Goal: Ask a question: Seek information or help from site administrators or community

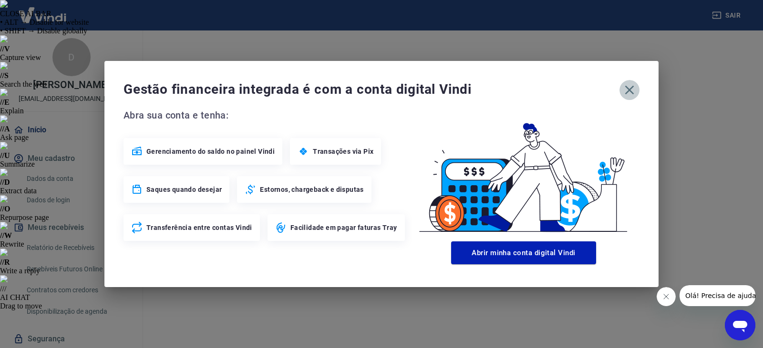
click at [627, 95] on icon "button" at bounding box center [629, 89] width 15 height 15
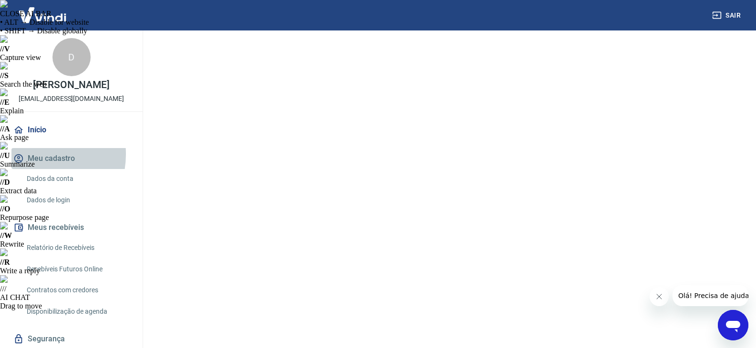
click at [34, 154] on button "Meu cadastro" at bounding box center [71, 158] width 120 height 21
click at [728, 332] on icon "Abrir janela de mensagens" at bounding box center [732, 325] width 17 height 17
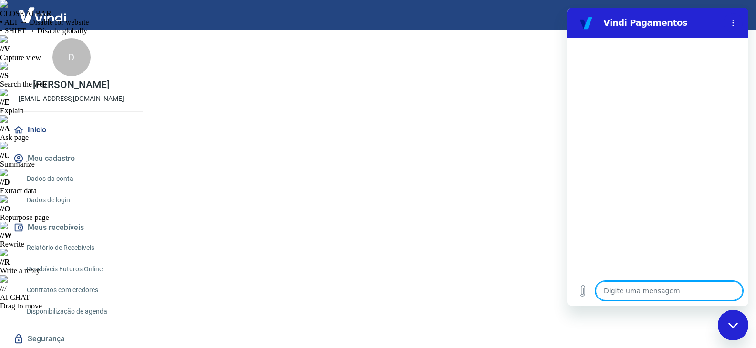
click at [691, 294] on textarea at bounding box center [668, 291] width 147 height 19
type textarea "o"
type textarea "x"
type textarea "ol"
type textarea "x"
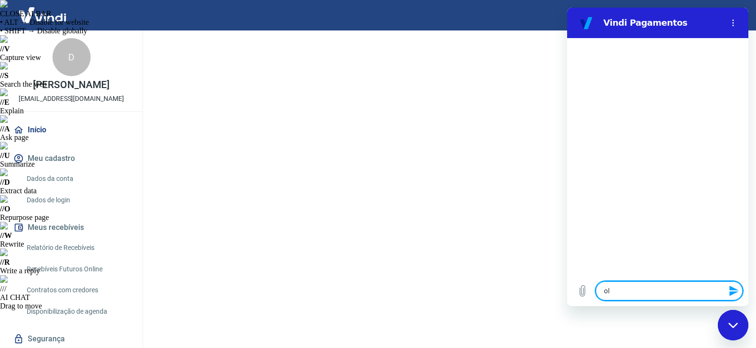
type textarea "ola"
type textarea "x"
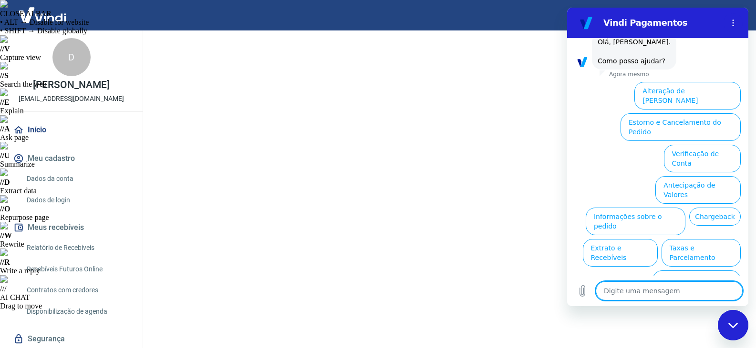
scroll to position [57, 0]
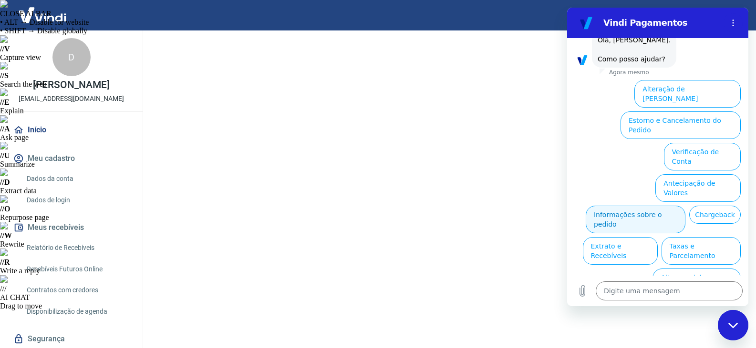
click at [685, 206] on button "Informações sobre o pedido" at bounding box center [635, 220] width 100 height 28
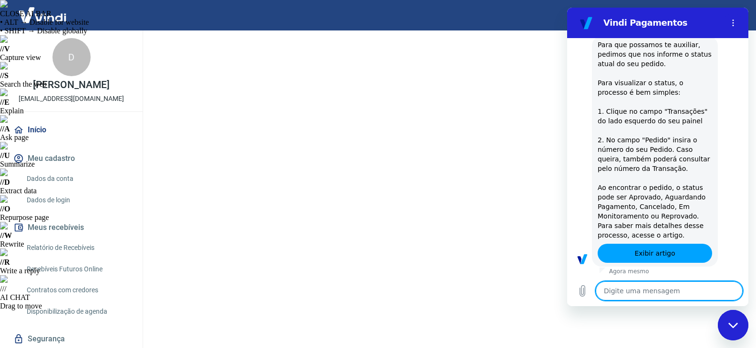
type textarea "x"
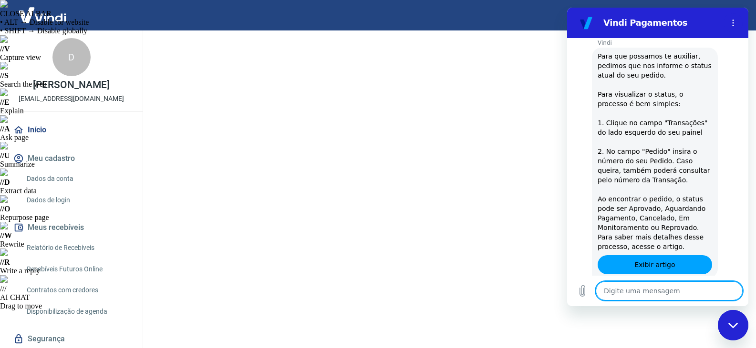
scroll to position [221, 0]
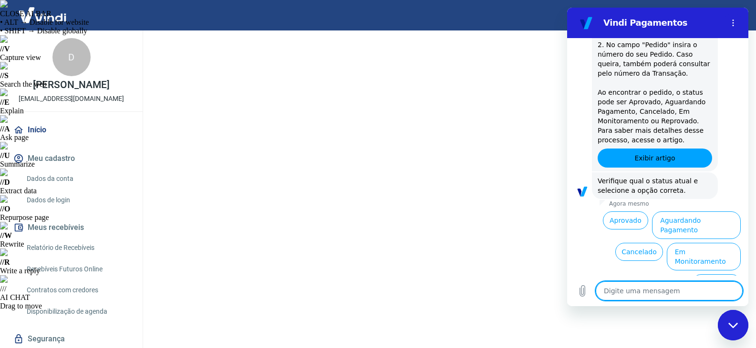
click at [629, 295] on textarea at bounding box center [668, 291] width 147 height 19
type textarea "a"
type textarea "x"
type textarea "aa"
type textarea "x"
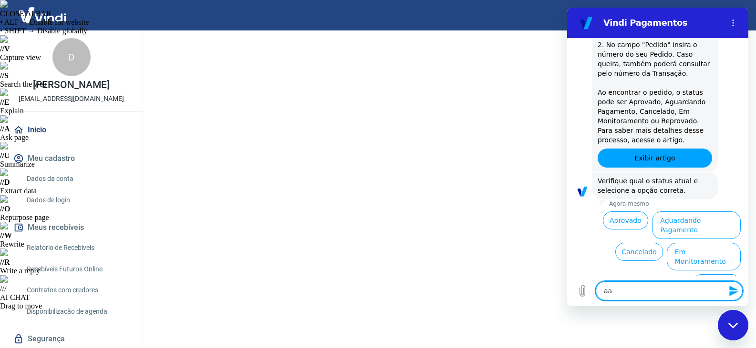
type textarea "a"
type textarea "x"
type textarea "at"
type textarea "x"
type textarea "ate"
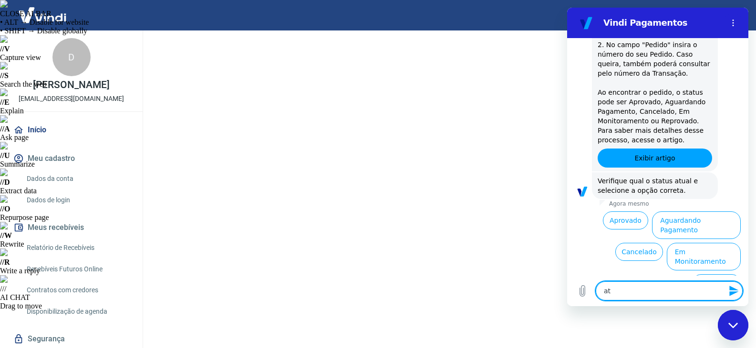
type textarea "x"
type textarea "aten"
type textarea "x"
type textarea "atend"
type textarea "x"
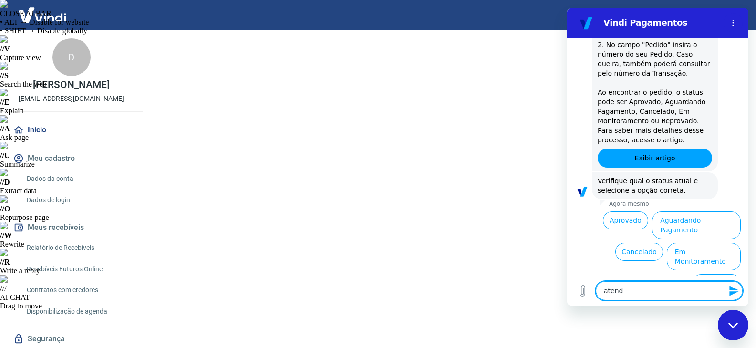
type textarea "atende"
type textarea "x"
type textarea "atenden"
type textarea "x"
type textarea "atendene"
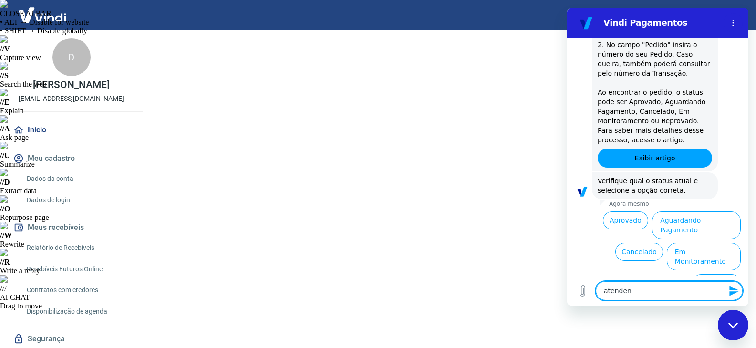
type textarea "x"
type textarea "atenden"
type textarea "x"
type textarea "atendent"
type textarea "x"
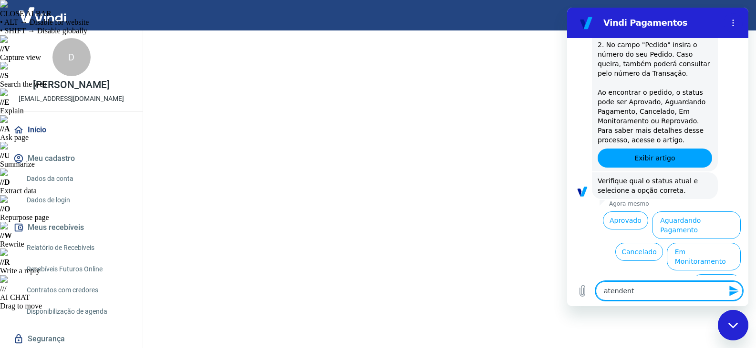
type textarea "atendente"
type textarea "x"
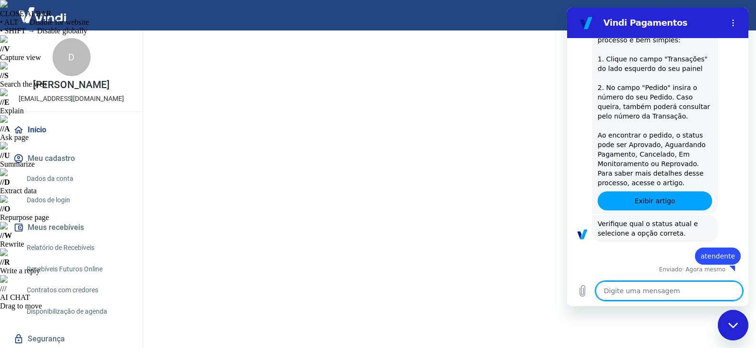
type textarea "x"
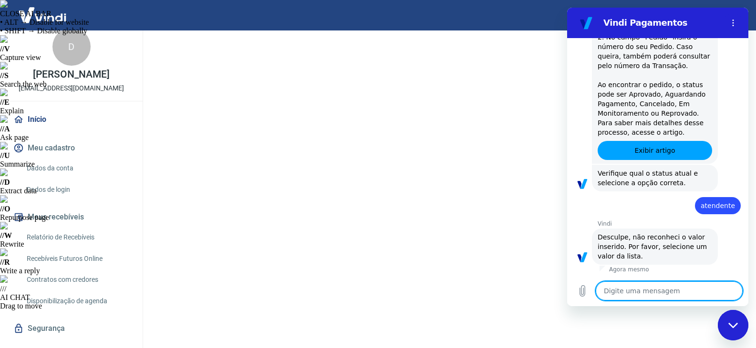
scroll to position [0, 0]
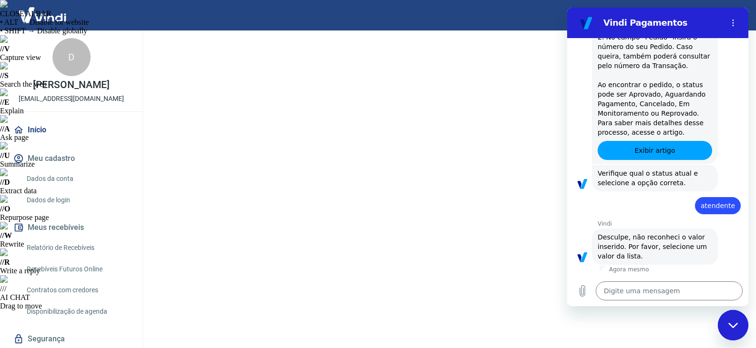
click at [14, 112] on div "D DIOGO DUARTE diogomduarte.k@gmail.com Início Meu cadastro Dados da conta Dado…" at bounding box center [71, 205] width 143 height 348
click at [31, 125] on link "Início" at bounding box center [71, 130] width 120 height 21
click at [51, 246] on link "Relatório de Recebíveis" at bounding box center [77, 248] width 108 height 20
click at [53, 266] on link "Recebíveis Futuros Online" at bounding box center [77, 270] width 108 height 20
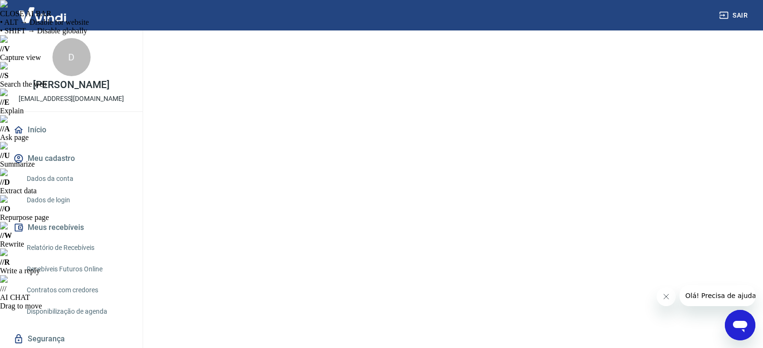
click at [730, 327] on div "Abrir janela de mensagens" at bounding box center [740, 325] width 29 height 29
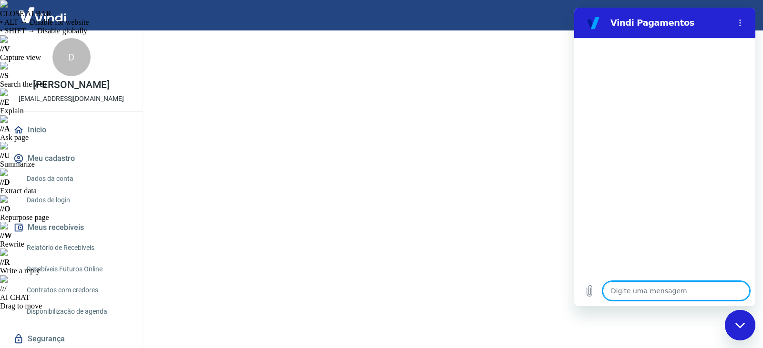
click at [698, 295] on textarea at bounding box center [676, 291] width 147 height 19
type textarea "o"
type textarea "x"
type textarea "ol"
type textarea "x"
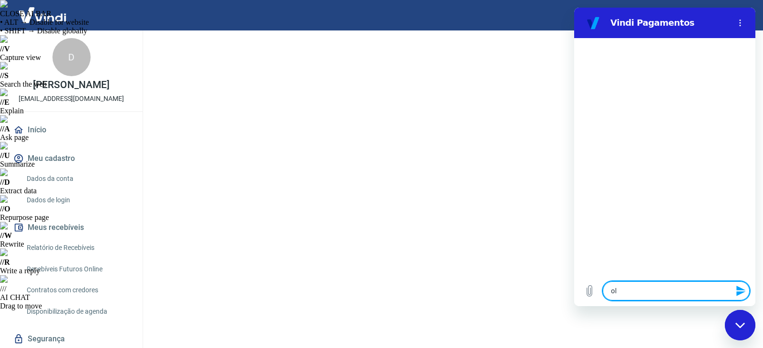
type textarea "ola"
type textarea "x"
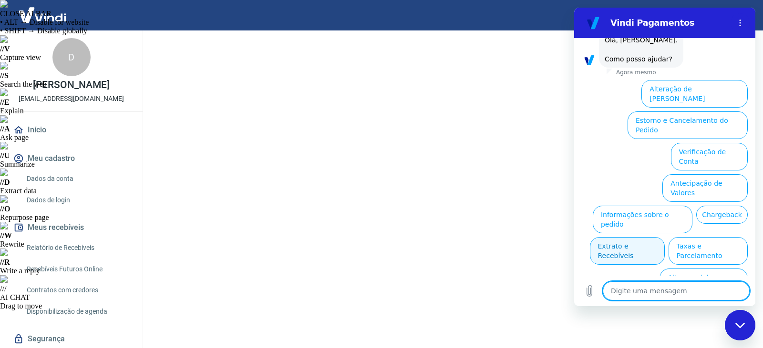
scroll to position [10, 0]
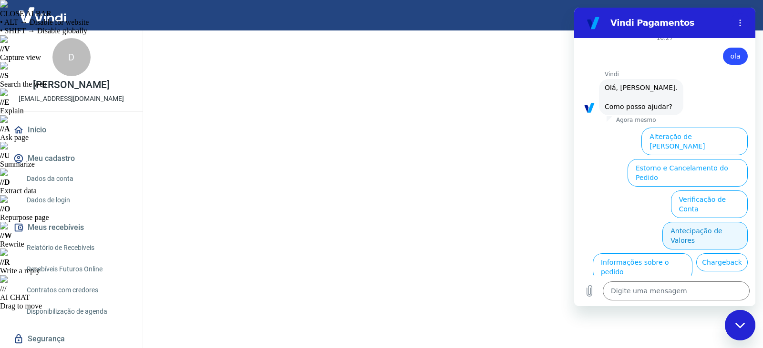
click at [699, 222] on button "Antecipação de Valores" at bounding box center [704, 236] width 85 height 28
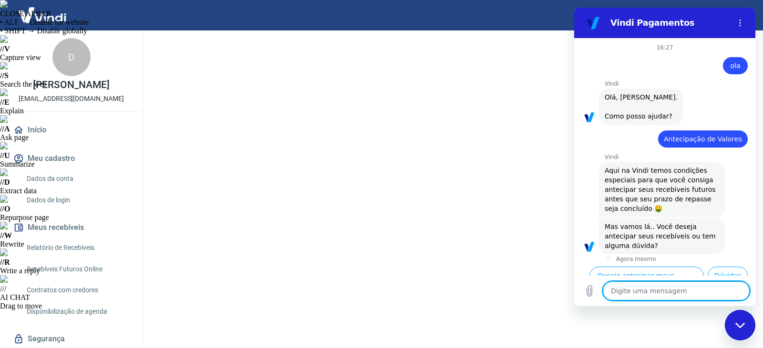
scroll to position [33, 0]
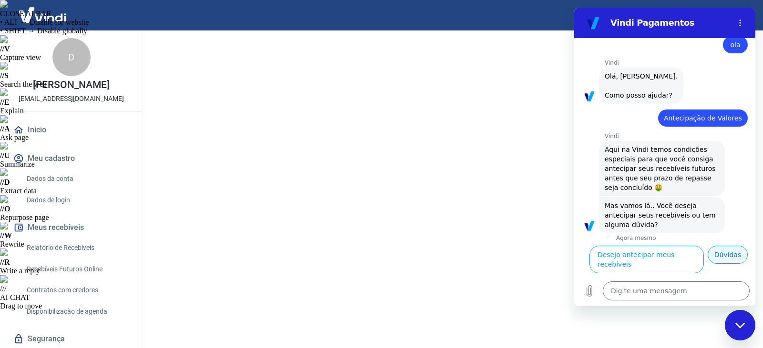
click at [715, 263] on button "Dúvidas" at bounding box center [727, 255] width 40 height 18
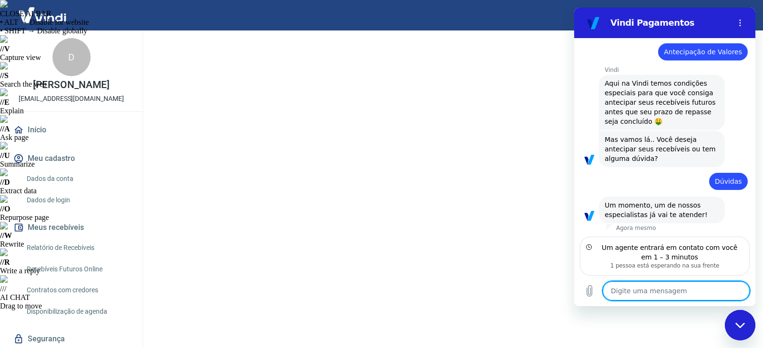
scroll to position [89, 0]
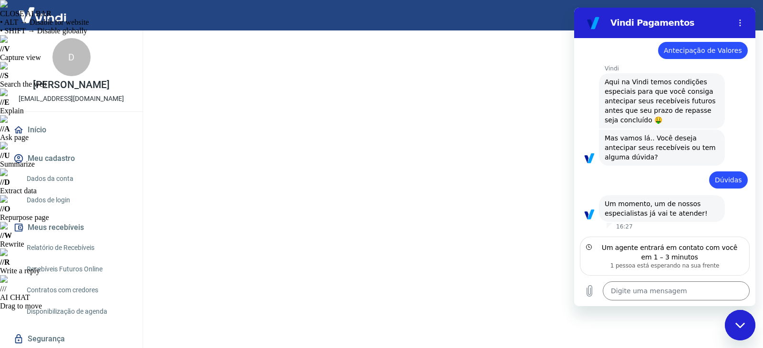
type textarea "x"
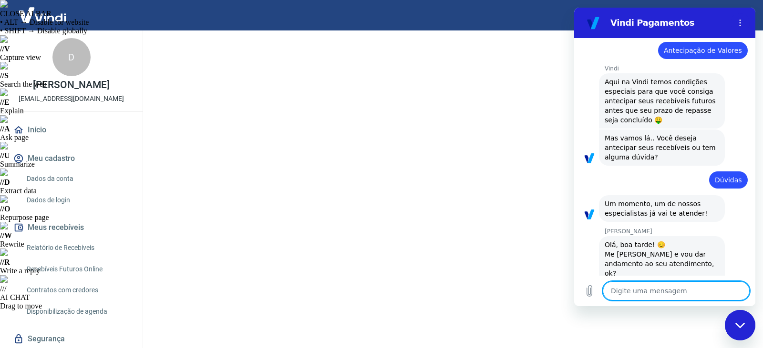
scroll to position [115, 0]
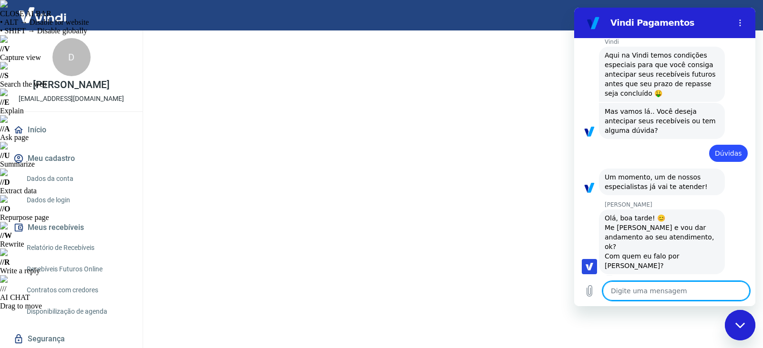
click at [640, 283] on textarea at bounding box center [676, 291] width 147 height 19
type textarea "d"
type textarea "x"
type textarea "di"
type textarea "x"
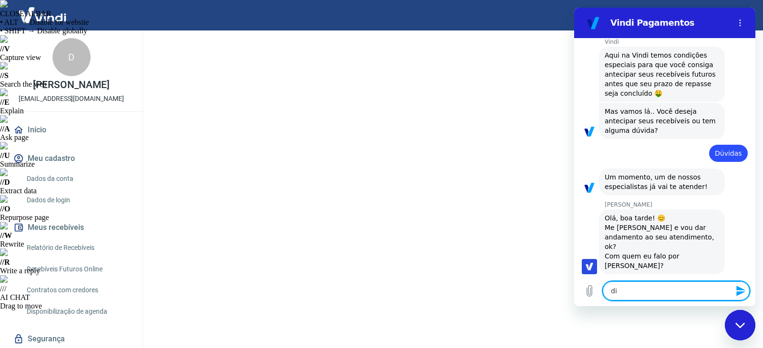
type textarea "dig"
type textarea "x"
type textarea "digo"
type textarea "x"
type textarea "digoo"
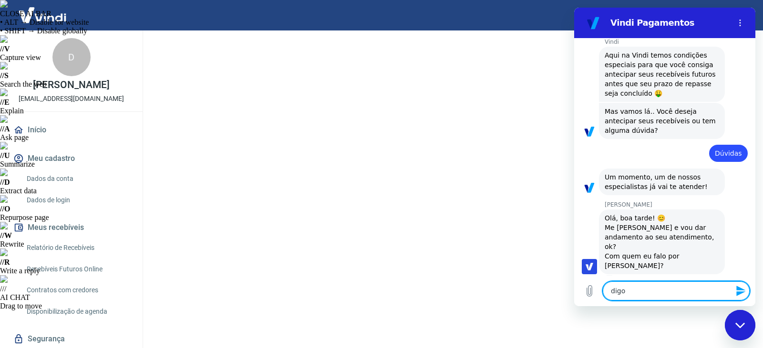
type textarea "x"
type textarea "digo"
type textarea "x"
type textarea "dig"
type textarea "x"
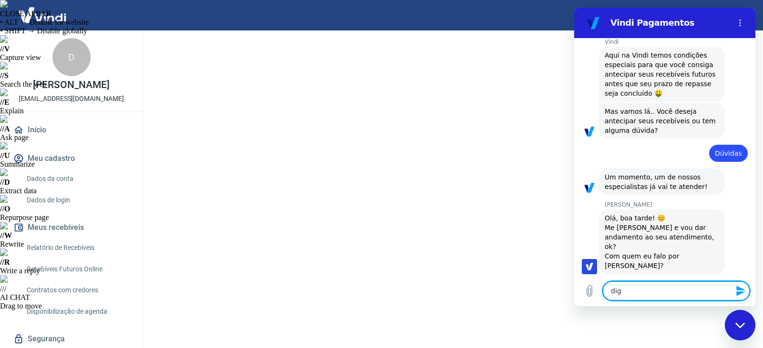
type textarea "di"
type textarea "x"
type textarea "d"
type textarea "x"
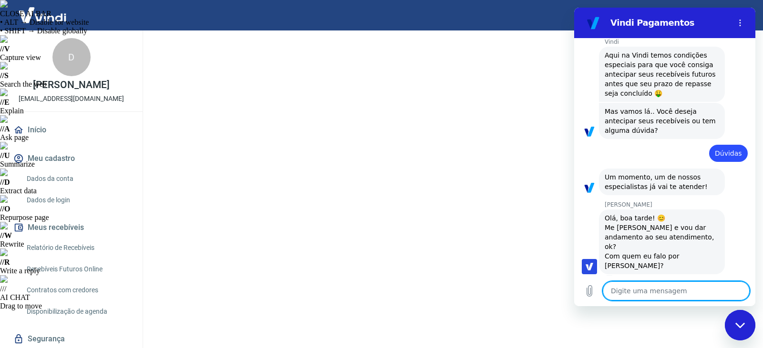
type textarea "D"
type textarea "x"
type textarea "DA"
type textarea "x"
type textarea "DAI"
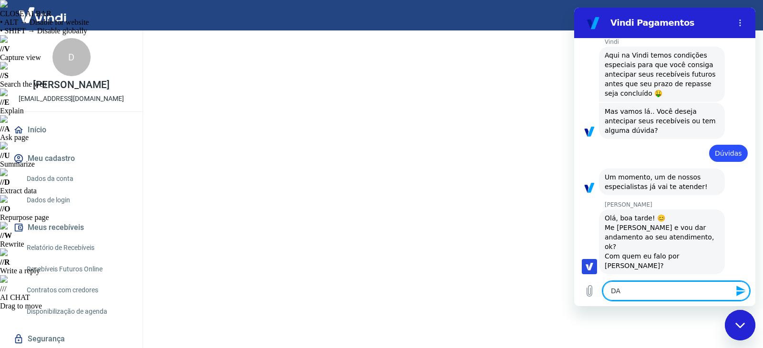
type textarea "x"
type textarea "DA"
type textarea "x"
type textarea "D"
type textarea "x"
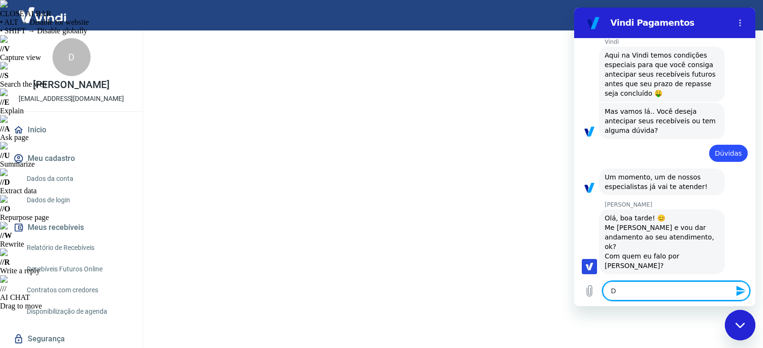
type textarea "DI"
type textarea "x"
type textarea "DIG"
type textarea "x"
type textarea "DIGO"
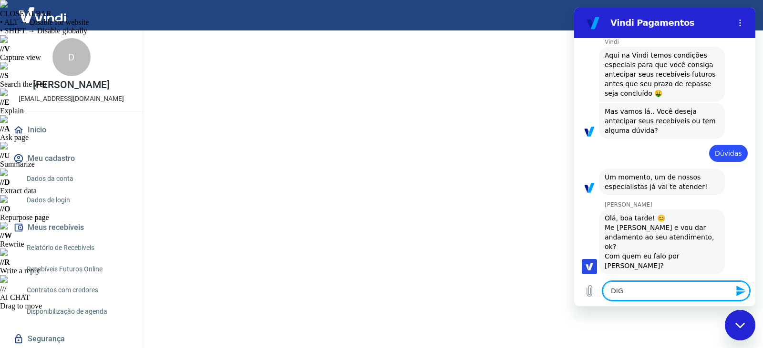
type textarea "x"
type textarea "DIGOO"
type textarea "x"
type textarea "DIGO"
type textarea "x"
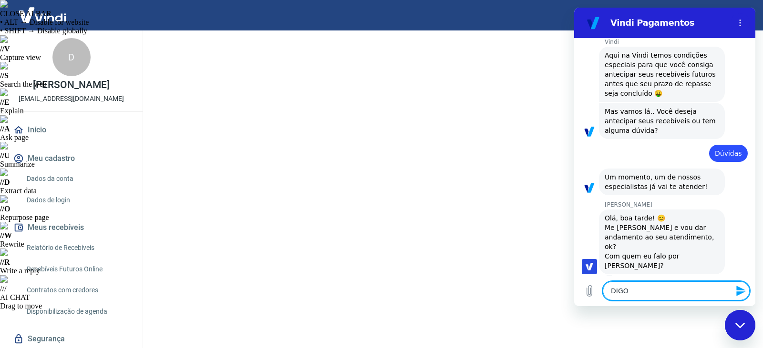
type textarea "DIG"
type textarea "x"
type textarea "DI"
type textarea "x"
type textarea "D"
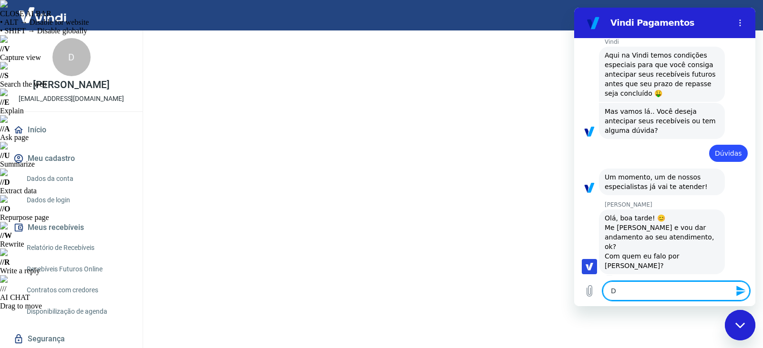
type textarea "x"
type textarea "[DEMOGRAPHIC_DATA]"
type textarea "x"
type textarea "[DEMOGRAPHIC_DATA]"
type textarea "x"
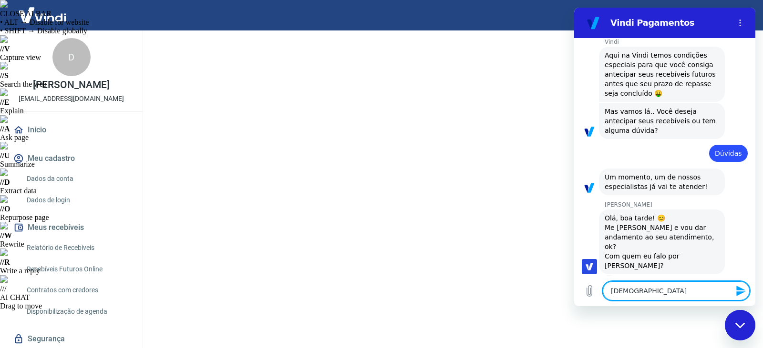
type textarea "Diogo"
type textarea "x"
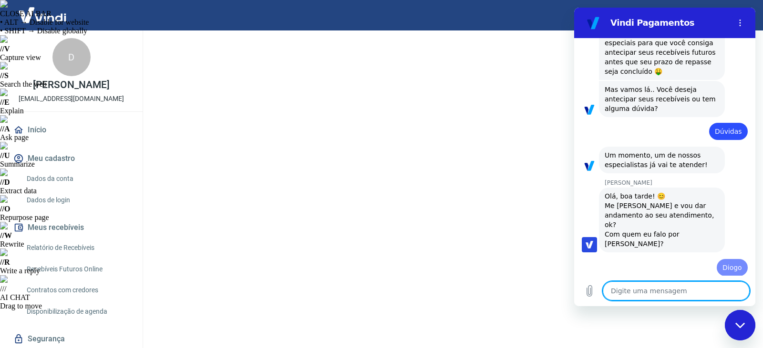
type textarea "x"
click at [676, 293] on textarea at bounding box center [676, 291] width 147 height 19
paste textarea "Eu informei vocês que eu terei de encerrar a minha conta bancária, portanto não…"
type textarea "Eu informei vocês que eu terei de encerrar a minha conta bancária, portanto não…"
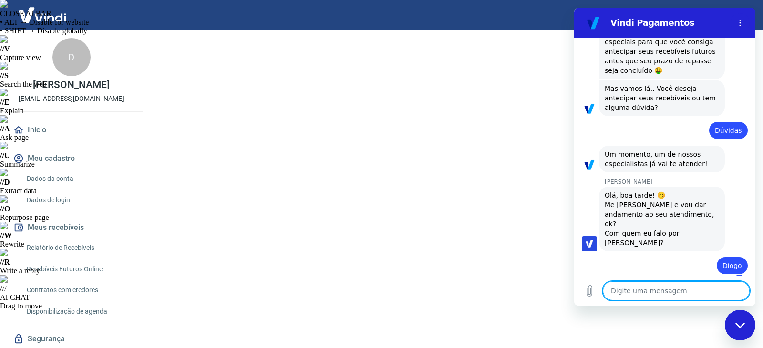
type textarea "x"
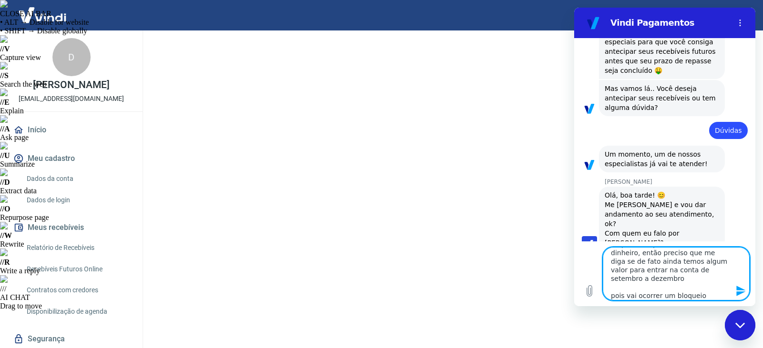
type textarea "Eu informei vocês que eu terei de encerrar a minha conta bancária, portanto não…"
click at [736, 289] on icon "Enviar mensagem" at bounding box center [740, 291] width 11 height 11
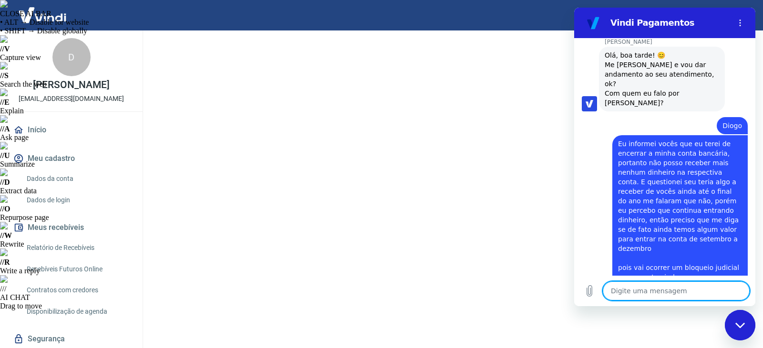
scroll to position [280, 0]
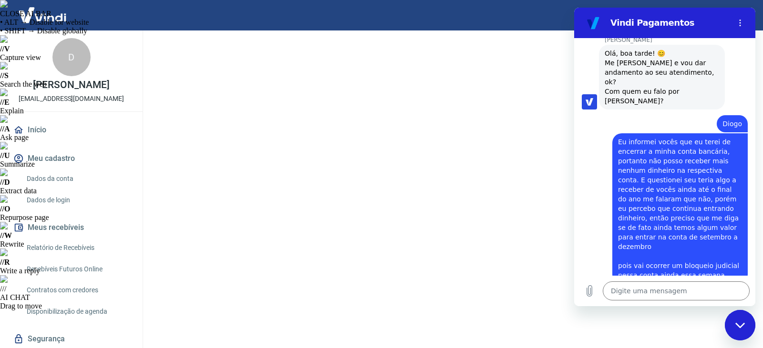
type textarea "x"
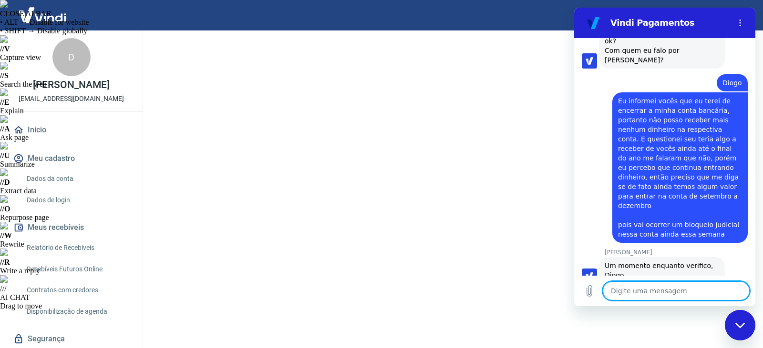
click at [639, 289] on textarea at bounding box center [676, 291] width 147 height 19
type textarea "o"
type textarea "x"
type textarea "ok"
type textarea "x"
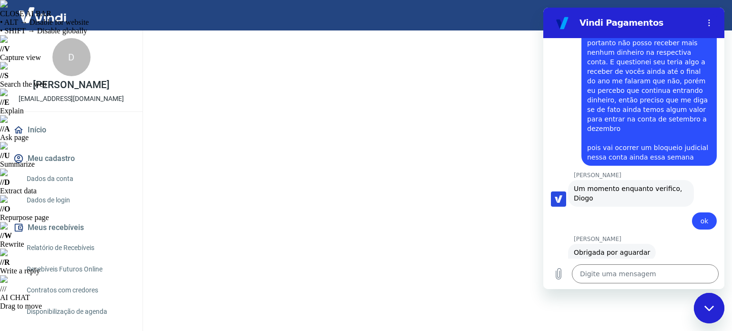
scroll to position [397, 0]
type textarea "x"
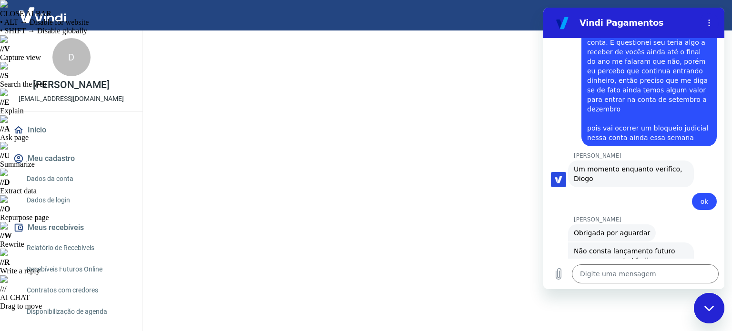
scroll to position [420, 0]
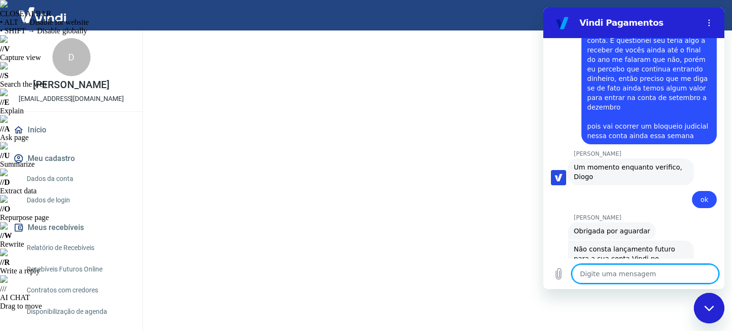
click at [606, 272] on textarea at bounding box center [645, 274] width 147 height 19
type textarea "c"
type textarea "x"
type textarea "co"
type textarea "x"
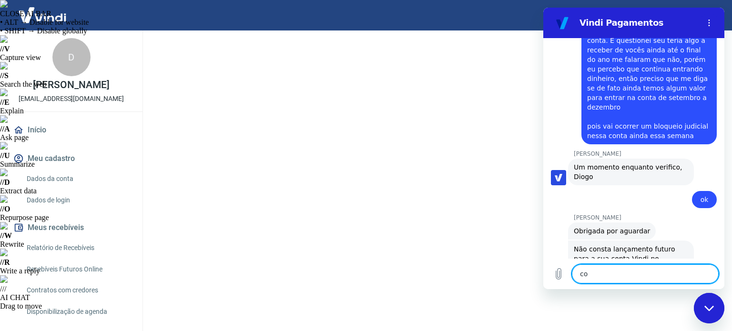
type textarea "com"
type textarea "x"
type textarea "como"
type textarea "x"
type textarea "como"
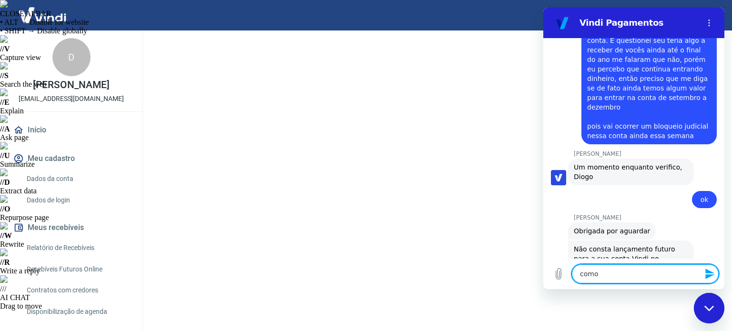
type textarea "x"
type textarea "como a"
type textarea "x"
type textarea "como as"
type textarea "x"
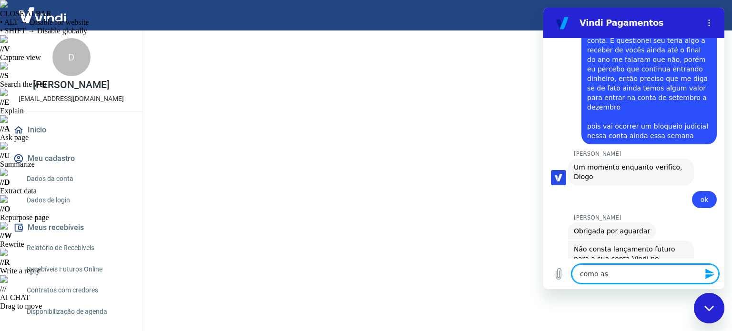
type textarea "como ass"
type textarea "x"
type textarea "como assi"
type textarea "x"
type textarea "como ass"
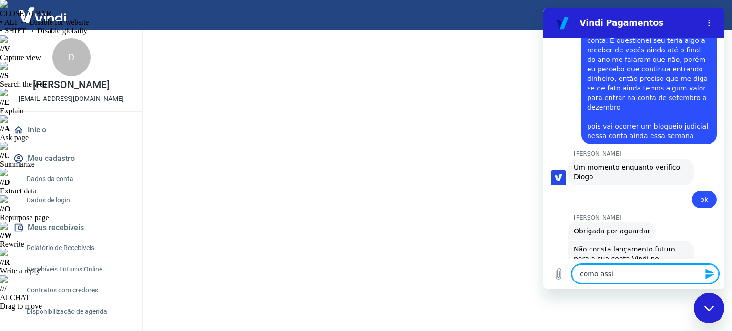
type textarea "x"
type textarea "como as"
type textarea "x"
type textarea "como a"
type textarea "x"
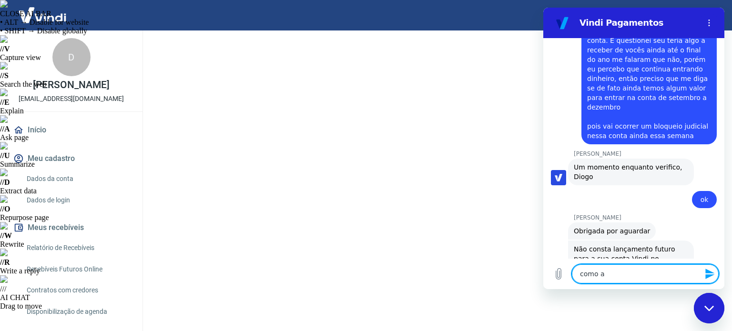
type textarea "como"
type textarea "x"
type textarea "como"
type textarea "x"
type textarea "com"
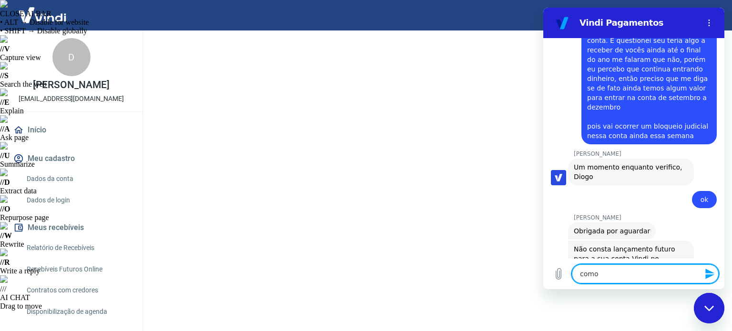
type textarea "x"
type textarea "co"
type textarea "x"
type textarea "c"
type textarea "x"
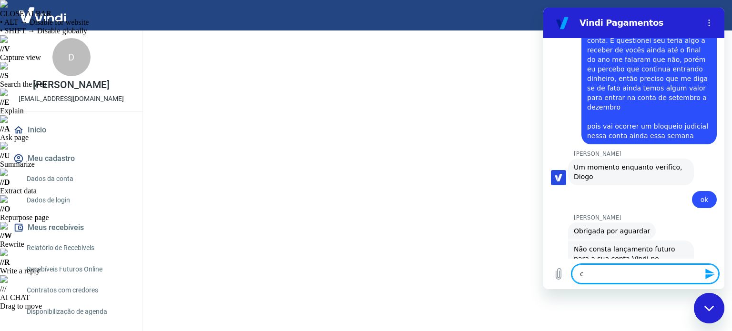
type textarea "x"
type textarea "n"
type textarea "x"
type textarea "nã"
type textarea "x"
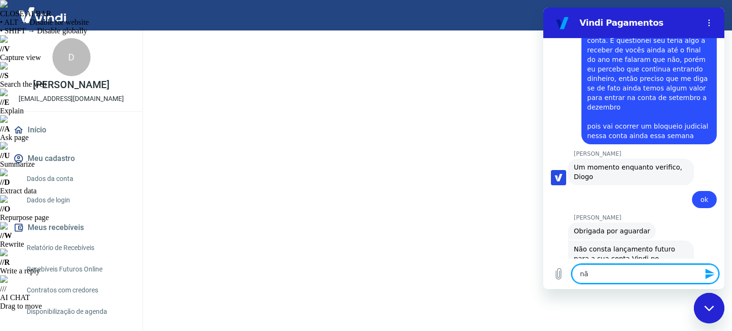
type textarea "não"
type textarea "x"
type textarea "não"
type textarea "x"
type textarea "não t"
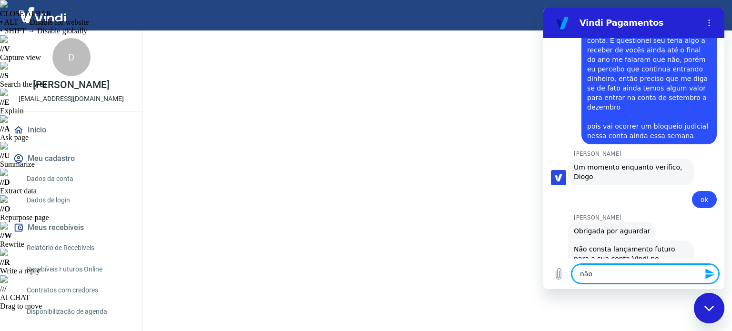
type textarea "x"
type textarea "não te"
type textarea "x"
type textarea "não tem"
type textarea "x"
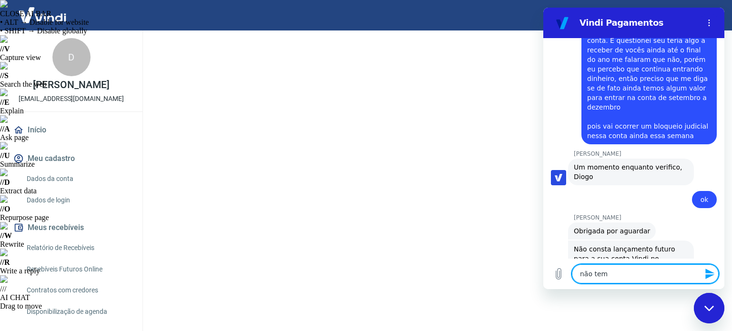
type textarea "não tem"
type textarea "x"
type textarea "não tem n"
type textarea "x"
type textarea "não tem nd"
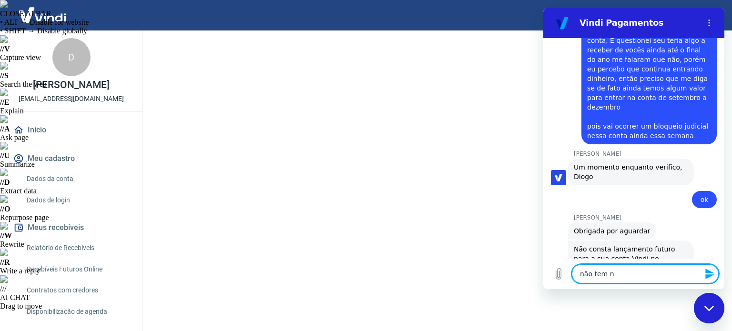
type textarea "x"
type textarea "não tem nda"
type textarea "x"
type textarea "não tem nd"
type textarea "x"
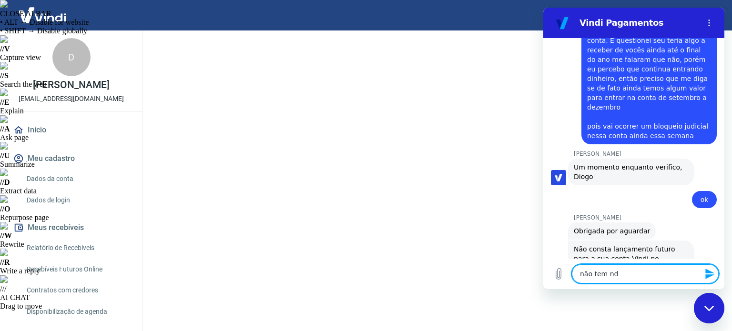
type textarea "não tem n"
type textarea "x"
type textarea "não tem na"
type textarea "x"
type textarea "não tem nad"
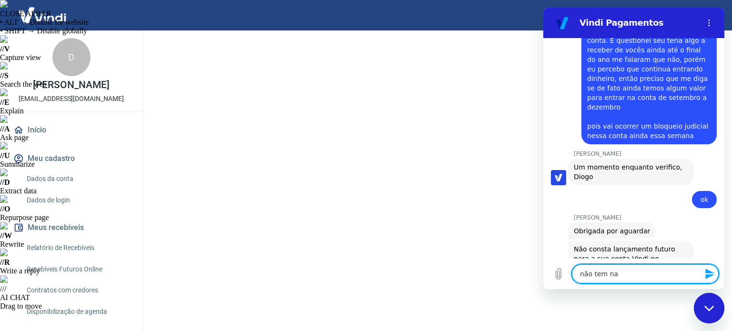
type textarea "x"
type textarea "não tem nada"
type textarea "x"
type textarea "não tem nada"
type textarea "x"
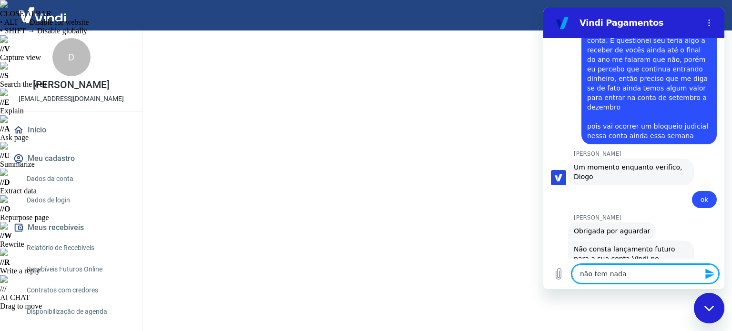
type textarea "não tem nada d"
type textarea "x"
type textarea "não tem nada de"
type textarea "x"
type textarea "não tem nada de"
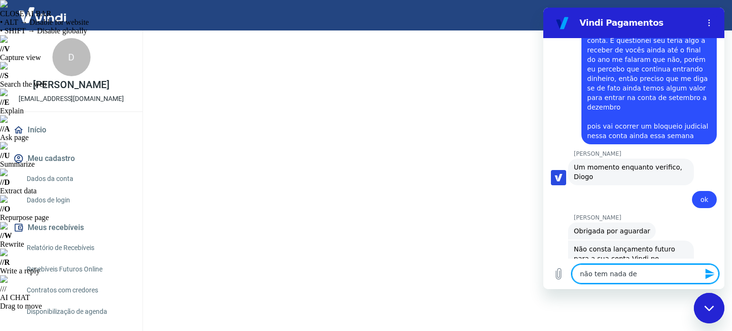
type textarea "x"
type textarea "não tem nada de l"
type textarea "x"
type textarea "não tem nada de la"
type textarea "x"
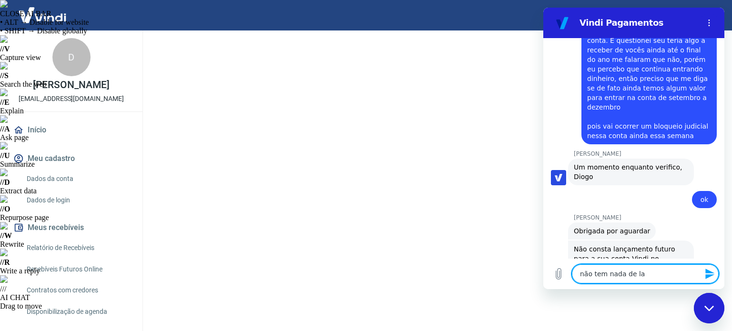
type textarea "não tem nada de lan"
type textarea "x"
type textarea "não tem nada de [PERSON_NAME]"
type textarea "x"
type textarea "não tem nada de lança"
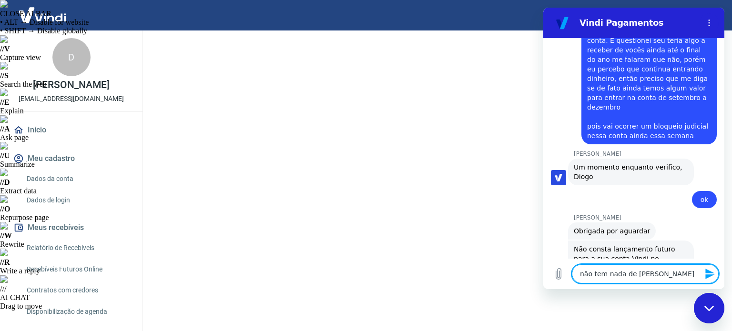
type textarea "x"
type textarea "não tem nada de lançam"
type textarea "x"
type textarea "não tem nada de lançame"
type textarea "x"
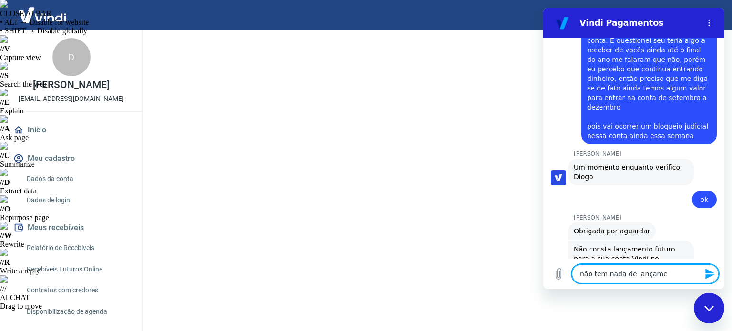
type textarea "não tem nada de lançamen"
type textarea "x"
type textarea "não tem nada de lançamento"
type textarea "x"
type textarea "não tem nada de lançamento"
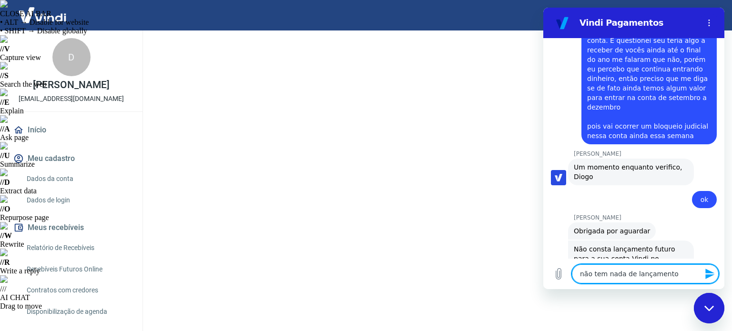
type textarea "x"
type textarea "não tem nada de lançamento a"
type textarea "x"
type textarea "não tem nada de lançamento at"
type textarea "x"
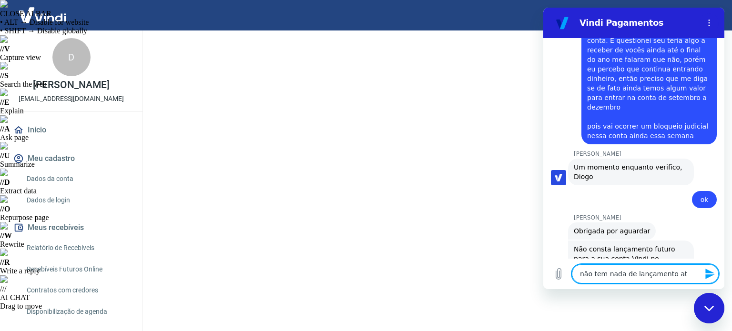
type textarea "não tem nada de lançamento até"
type textarea "x"
type textarea "não tem nada de lançamento até"
type textarea "x"
type textarea "não tem nada de lançamento até e"
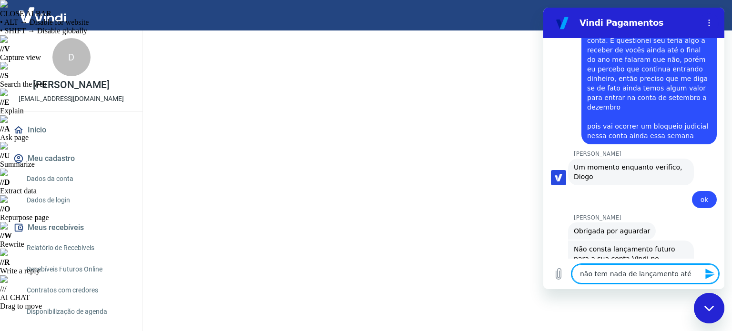
type textarea "x"
type textarea "não tem nada de lançamento até"
type textarea "x"
type textarea "não tem nada de lançamento até d"
type textarea "x"
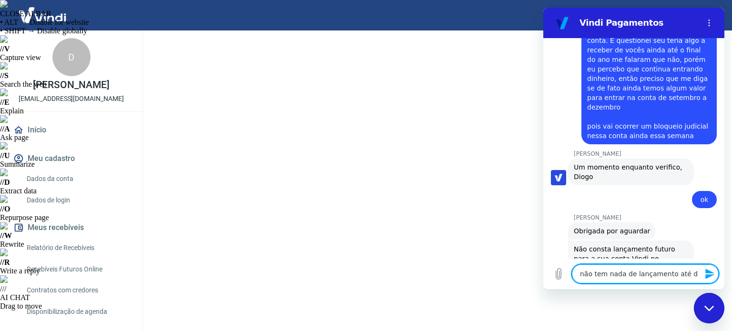
type textarea "não tem nada de lançamento até dd"
type textarea "x"
type textarea "não tem nada de lançamento até ddz"
type textarea "x"
type textarea "não tem nada de lançamento até dd"
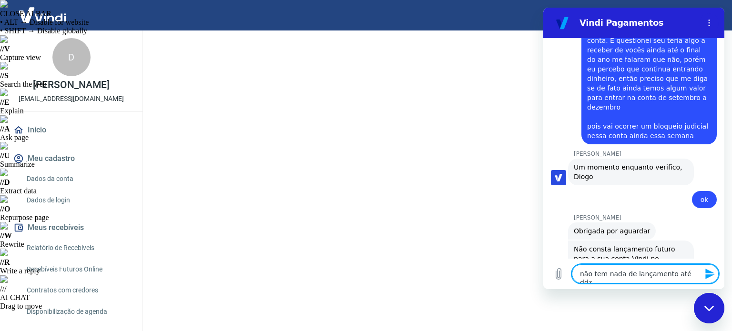
type textarea "x"
type textarea "não tem nada de lançamento até d"
type textarea "x"
type textarea "não tem nada de lançamento até de"
type textarea "x"
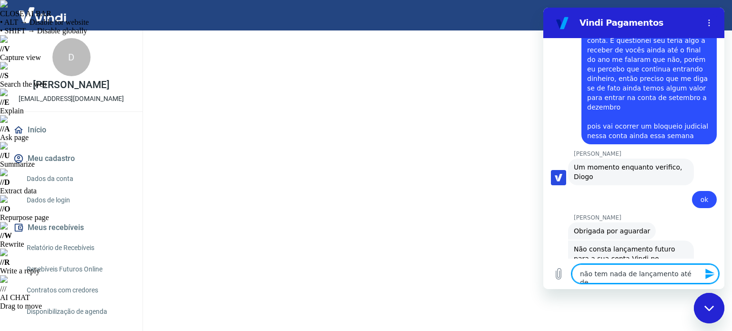
type textarea "não tem nada de lançamento até dez"
type textarea "x"
type textarea "não tem nada de lançamento até deze"
type textarea "x"
type textarea "não tem nada de lançamento até dezem"
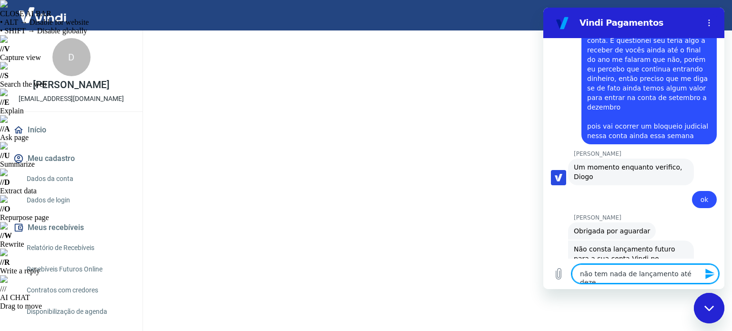
type textarea "x"
type textarea "não tem nada de lançamento até dezemg"
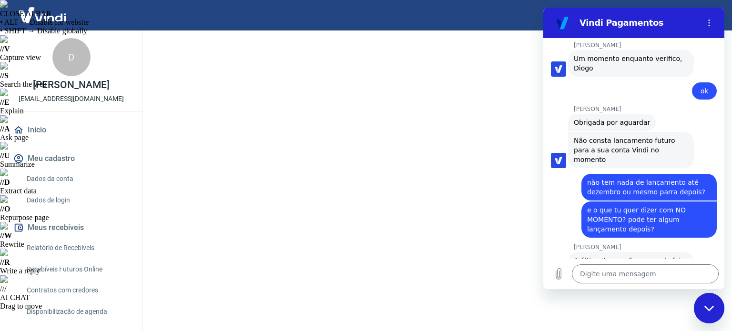
scroll to position [531, 0]
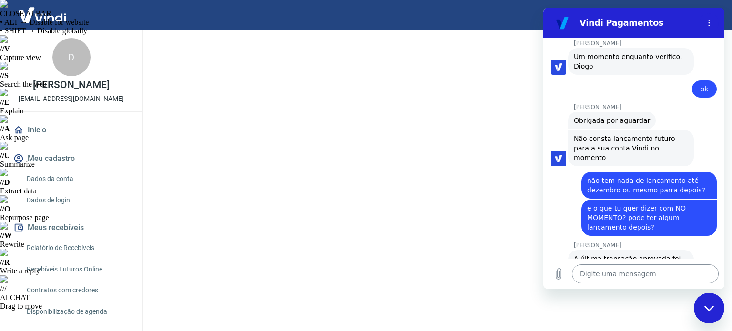
click at [587, 274] on textarea at bounding box center [645, 274] width 147 height 19
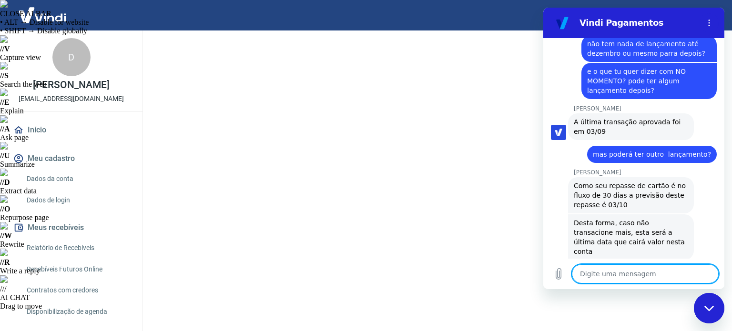
scroll to position [669, 0]
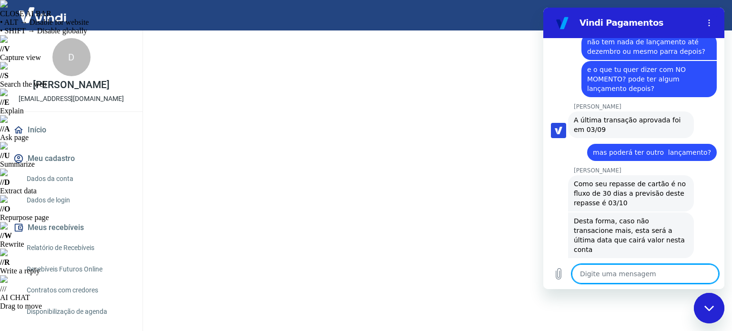
click at [608, 274] on textarea at bounding box center [645, 274] width 147 height 19
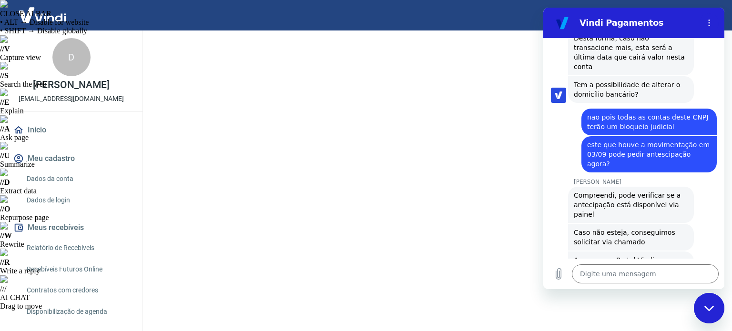
scroll to position [854, 0]
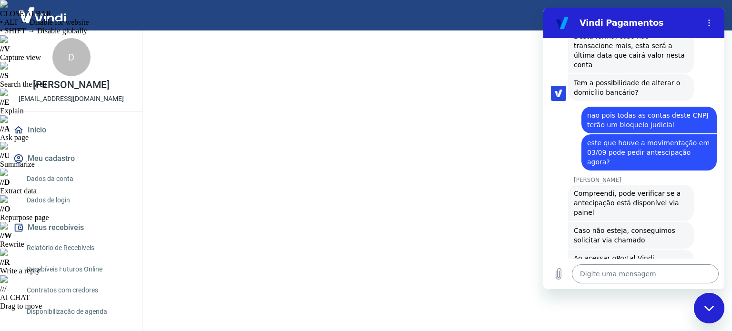
click at [594, 276] on textarea at bounding box center [645, 274] width 147 height 19
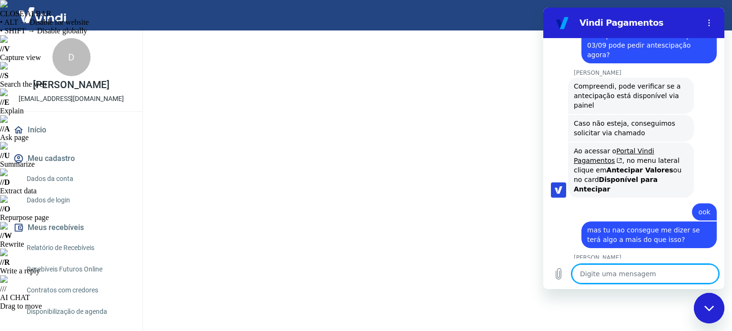
scroll to position [963, 0]
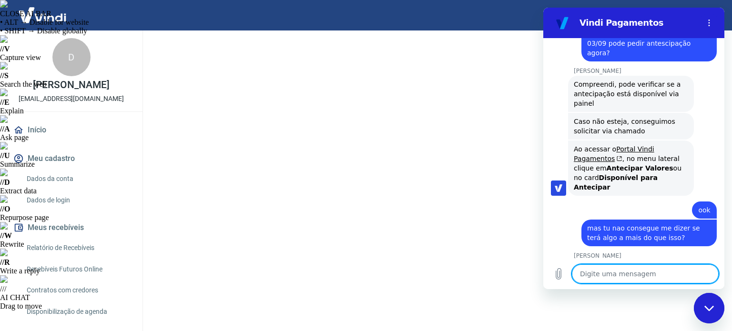
click at [598, 273] on textarea at bounding box center [645, 274] width 147 height 19
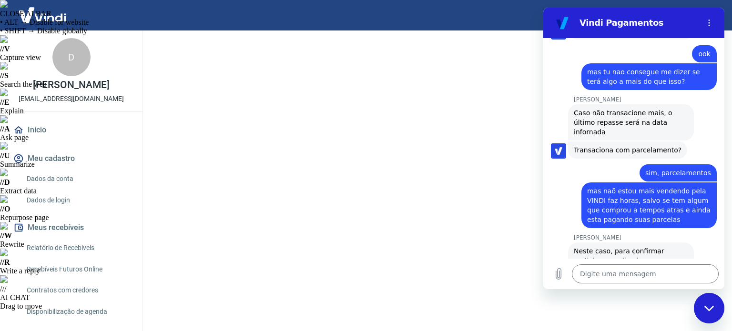
scroll to position [1122, 0]
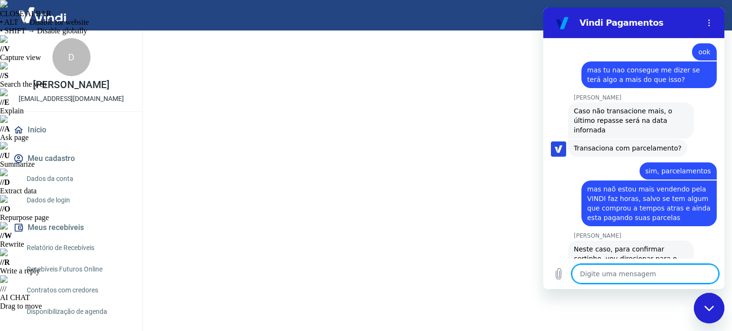
drag, startPoint x: 603, startPoint y: 274, endPoint x: 599, endPoint y: 270, distance: 5.4
click at [603, 273] on textarea at bounding box center [645, 274] width 147 height 19
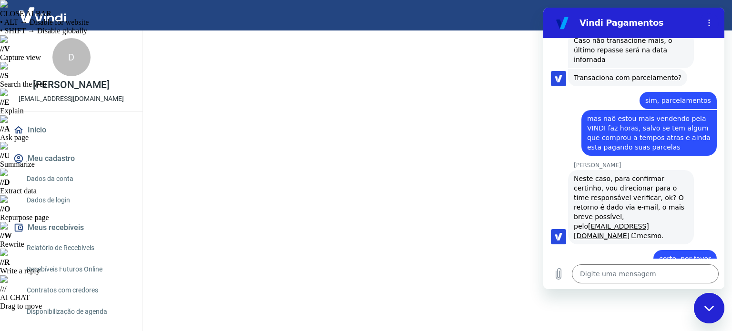
scroll to position [1194, 0]
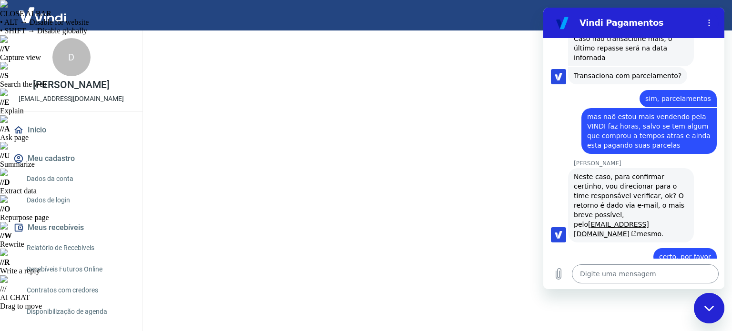
click at [584, 275] on textarea at bounding box center [645, 274] width 147 height 19
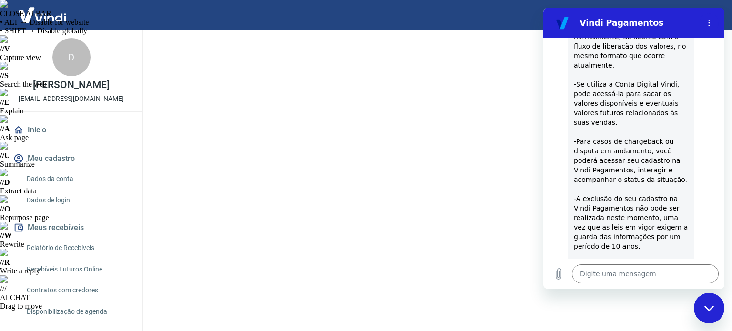
scroll to position [1753, 0]
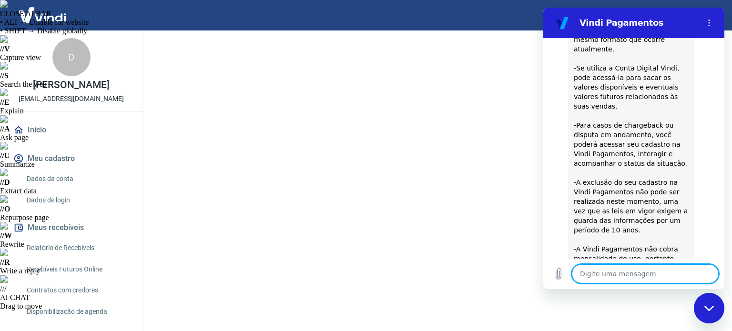
click at [604, 271] on textarea at bounding box center [645, 274] width 147 height 19
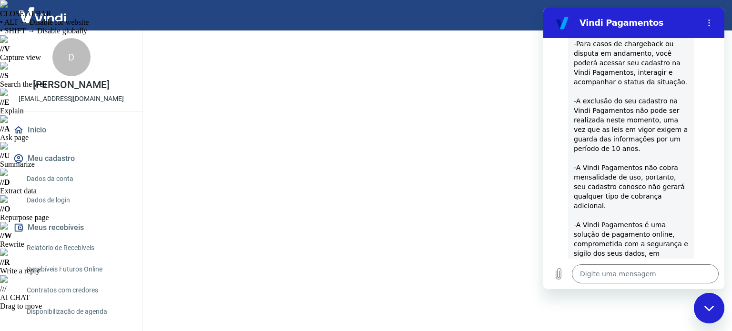
scroll to position [1836, 0]
click at [591, 271] on textarea at bounding box center [645, 274] width 147 height 19
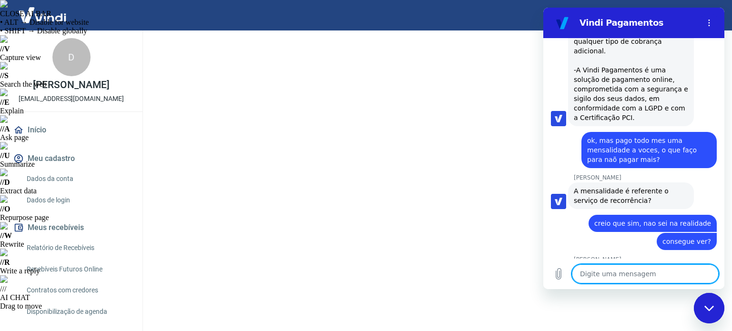
scroll to position [1991, 0]
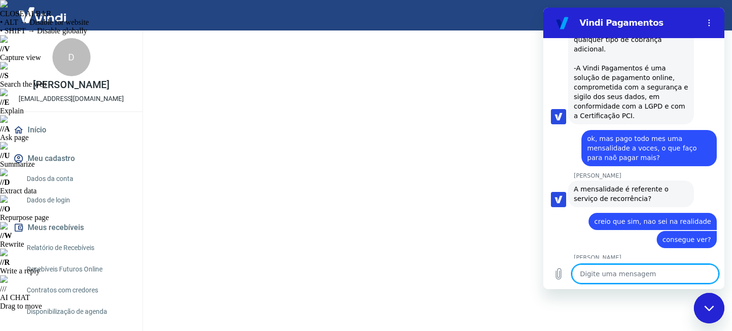
click at [601, 281] on textarea at bounding box center [645, 274] width 147 height 19
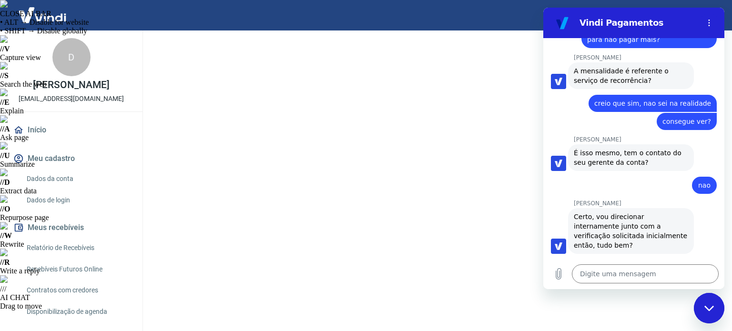
scroll to position [2111, 0]
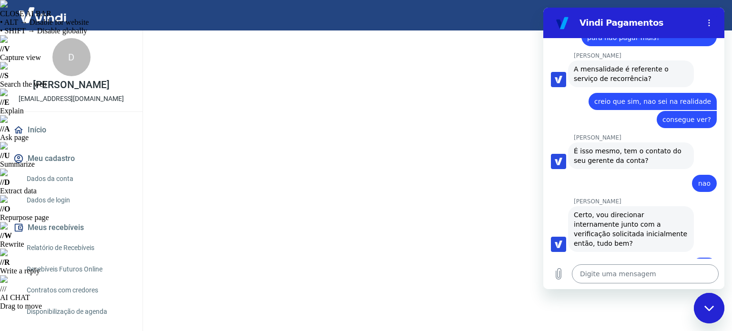
click at [598, 282] on textarea at bounding box center [645, 274] width 147 height 19
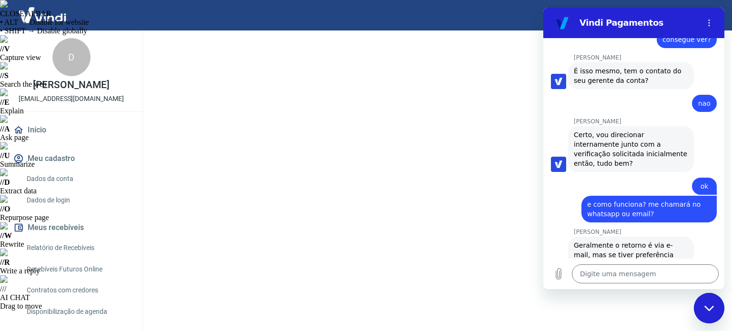
scroll to position [2193, 0]
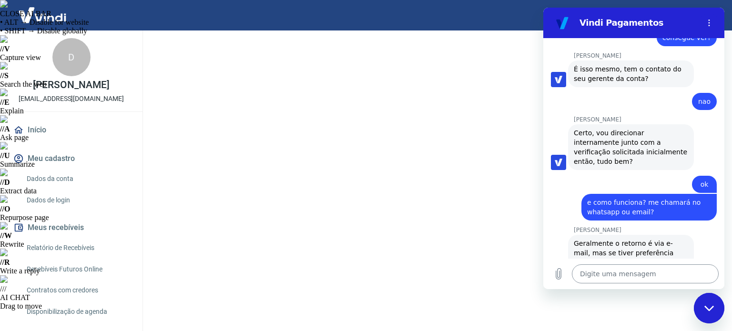
drag, startPoint x: 630, startPoint y: 275, endPoint x: 625, endPoint y: 278, distance: 5.6
click at [630, 275] on textarea at bounding box center [645, 274] width 147 height 19
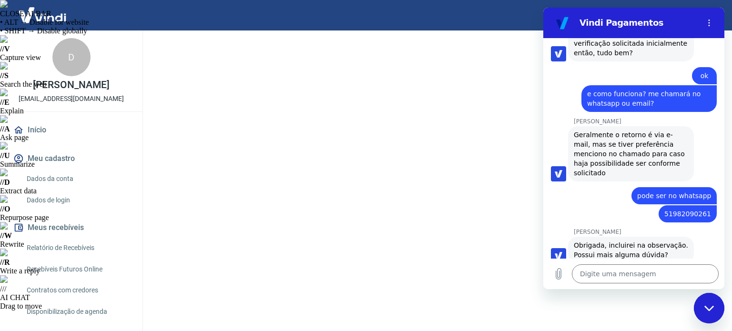
scroll to position [2304, 0]
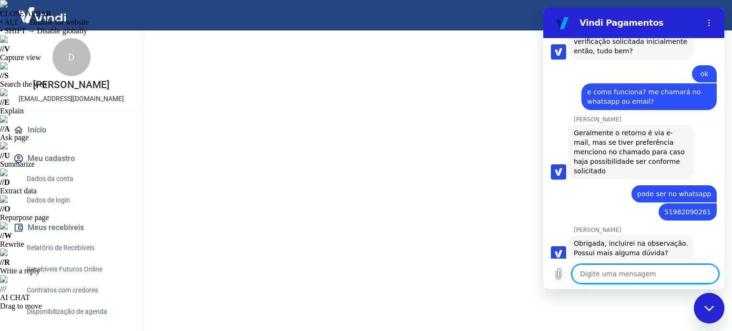
click at [610, 271] on textarea at bounding box center [645, 274] width 147 height 19
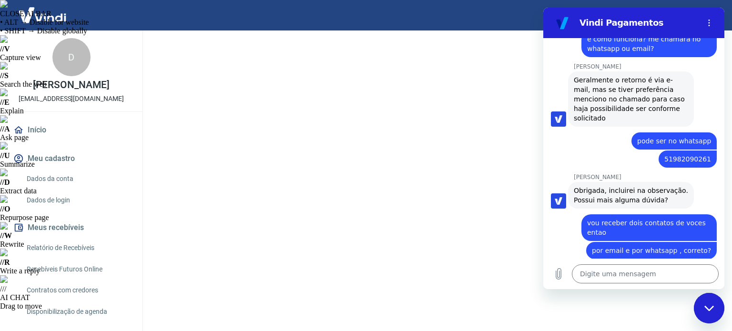
scroll to position [2359, 0]
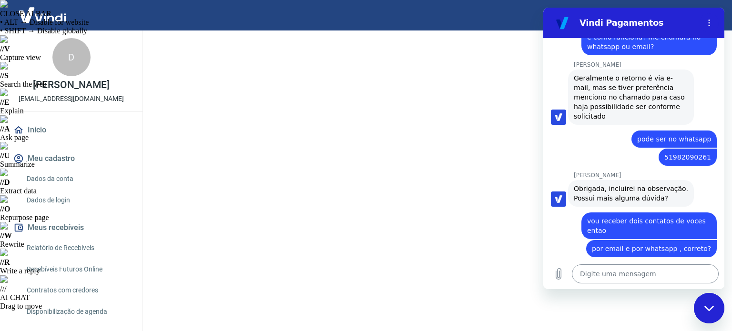
click at [613, 281] on textarea at bounding box center [645, 274] width 147 height 19
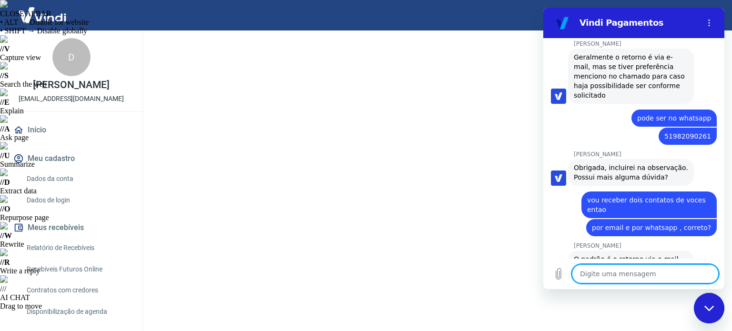
scroll to position [2382, 0]
